Goal: Navigation & Orientation: Find specific page/section

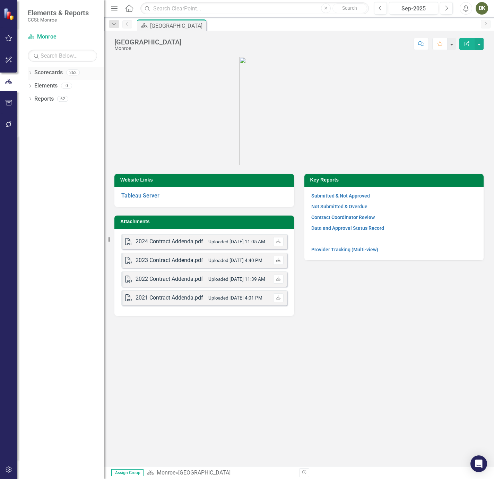
click at [46, 76] on link "Scorecards" at bounding box center [48, 73] width 28 height 8
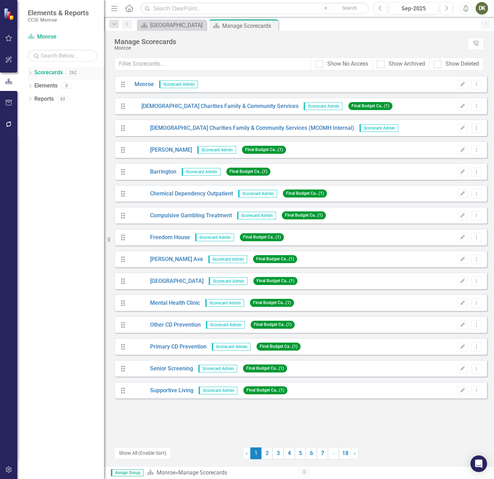
click at [29, 73] on icon "Dropdown" at bounding box center [30, 73] width 5 height 4
click at [34, 87] on icon "Dropdown" at bounding box center [33, 85] width 5 height 4
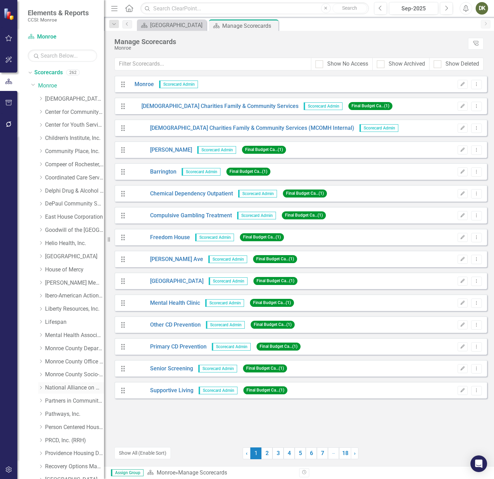
click at [71, 386] on link "National Alliance on Mental Illness" at bounding box center [74, 388] width 59 height 8
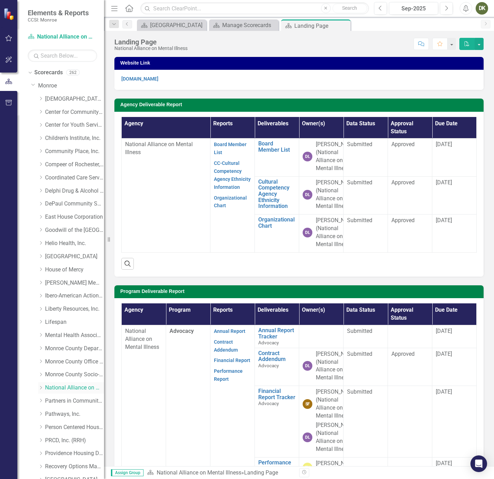
click at [42, 387] on icon "Dropdown" at bounding box center [40, 387] width 5 height 4
click at [59, 411] on link "Advocacy" at bounding box center [78, 414] width 52 height 8
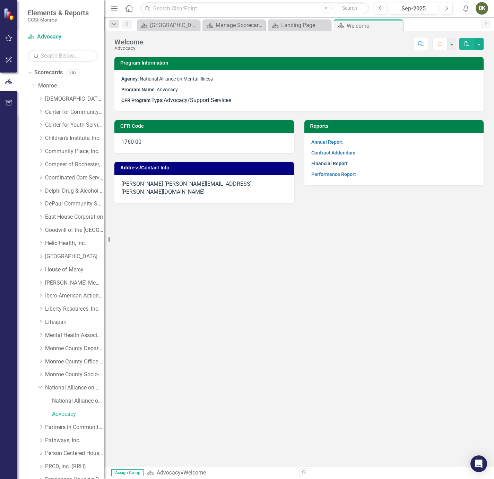
click at [328, 165] on link "Financial Report" at bounding box center [329, 164] width 36 height 6
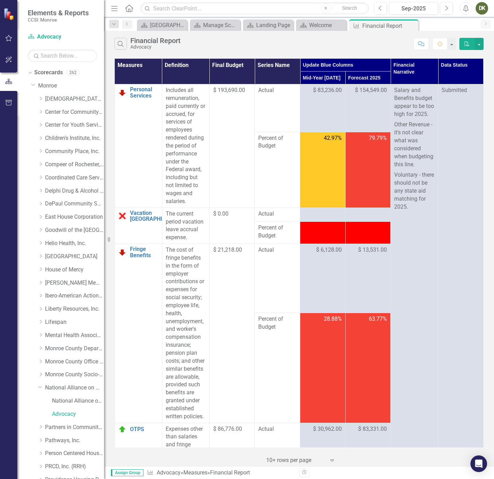
click at [484, 14] on div "DK" at bounding box center [482, 8] width 12 height 12
click at [454, 92] on link "Logout Log Out" at bounding box center [460, 87] width 55 height 13
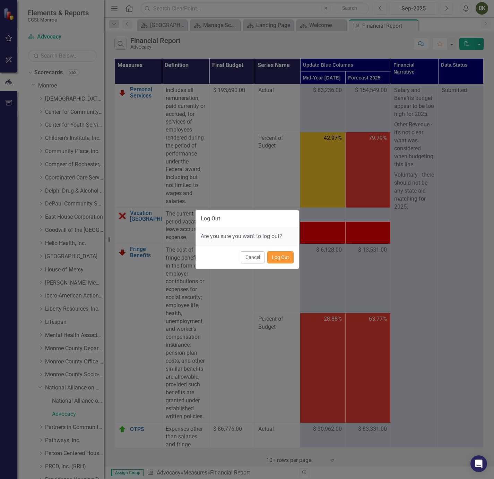
click at [288, 261] on button "Log Out" at bounding box center [280, 257] width 26 height 12
